Goal: Find specific page/section: Find specific page/section

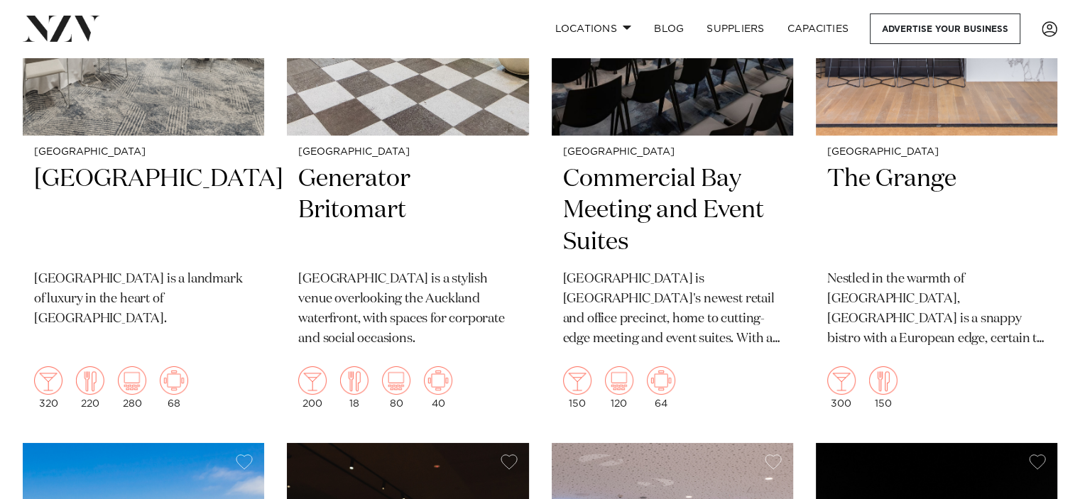
scroll to position [5253, 0]
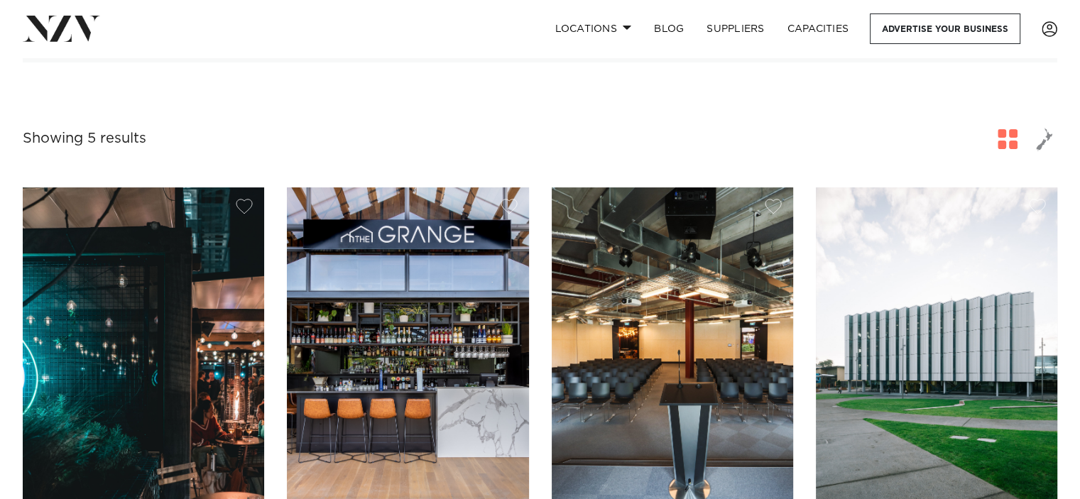
scroll to position [195, 0]
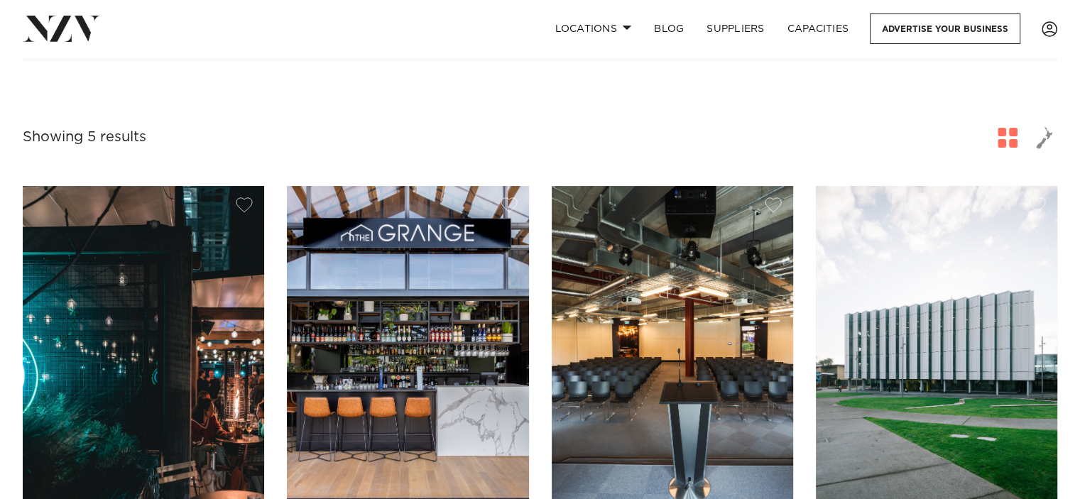
click at [1017, 293] on img at bounding box center [936, 348] width 241 height 324
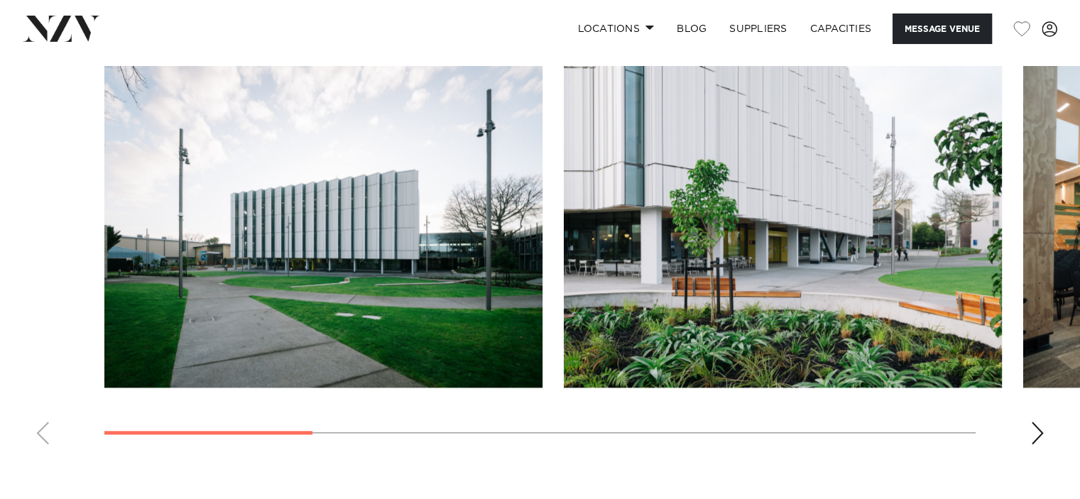
scroll to position [1357, 0]
click at [1032, 430] on div "Next slide" at bounding box center [1037, 432] width 14 height 23
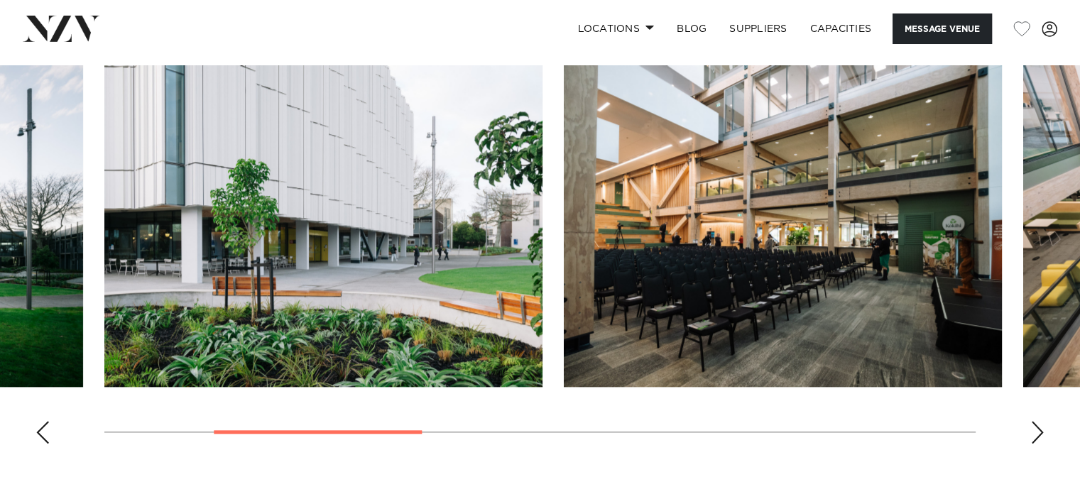
click at [1032, 430] on div "Next slide" at bounding box center [1037, 432] width 14 height 23
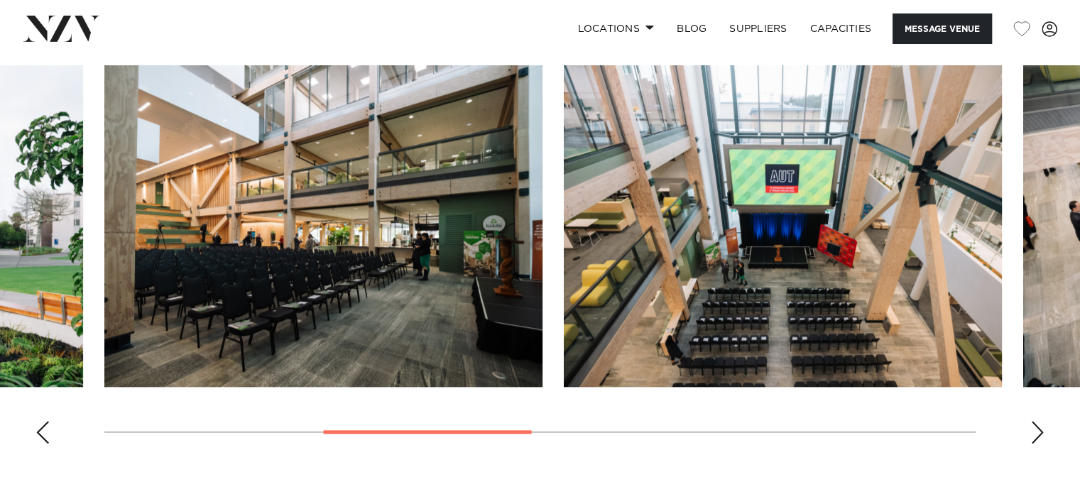
click at [1032, 430] on div "Next slide" at bounding box center [1037, 432] width 14 height 23
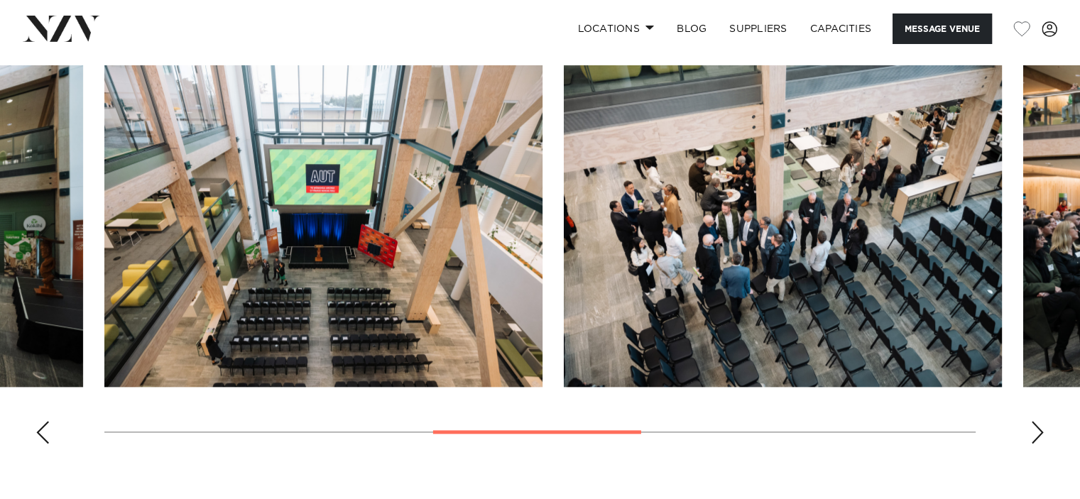
click at [1032, 430] on div "Next slide" at bounding box center [1037, 432] width 14 height 23
